Goal: Information Seeking & Learning: Learn about a topic

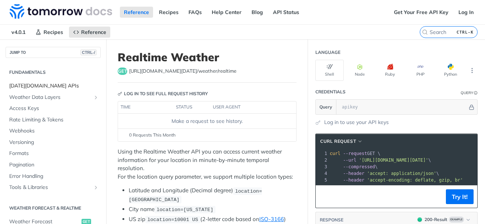
click at [39, 86] on span "[DATE][DOMAIN_NAME] APIs" at bounding box center [54, 85] width 90 height 7
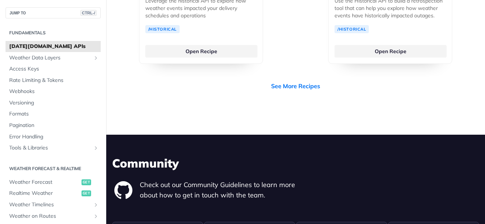
scroll to position [2034, 0]
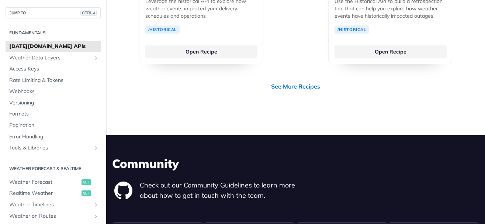
click at [290, 82] on link "See More Recipes" at bounding box center [295, 86] width 49 height 9
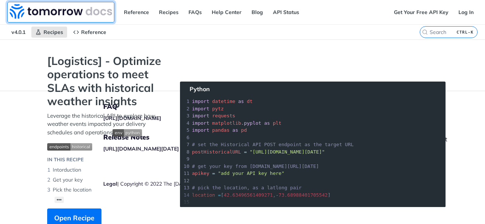
click at [58, 11] on img at bounding box center [61, 11] width 102 height 15
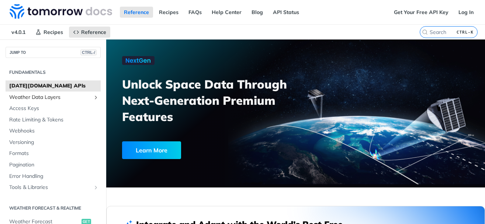
click at [41, 97] on span "Weather Data Layers" at bounding box center [50, 97] width 82 height 7
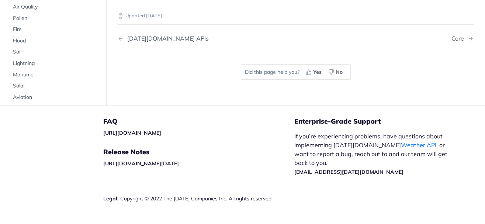
scroll to position [1064, 0]
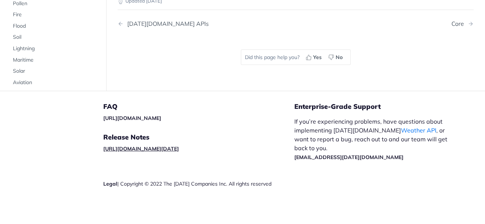
click at [179, 148] on link "[URL][DOMAIN_NAME][DATE]" at bounding box center [141, 148] width 76 height 7
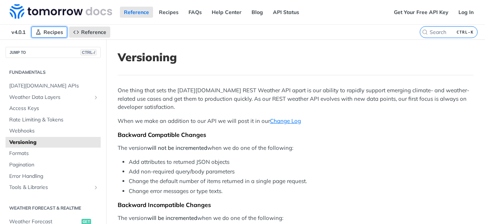
click at [53, 30] on span "Recipes" at bounding box center [53, 32] width 20 height 7
